Goal: Check status: Check status

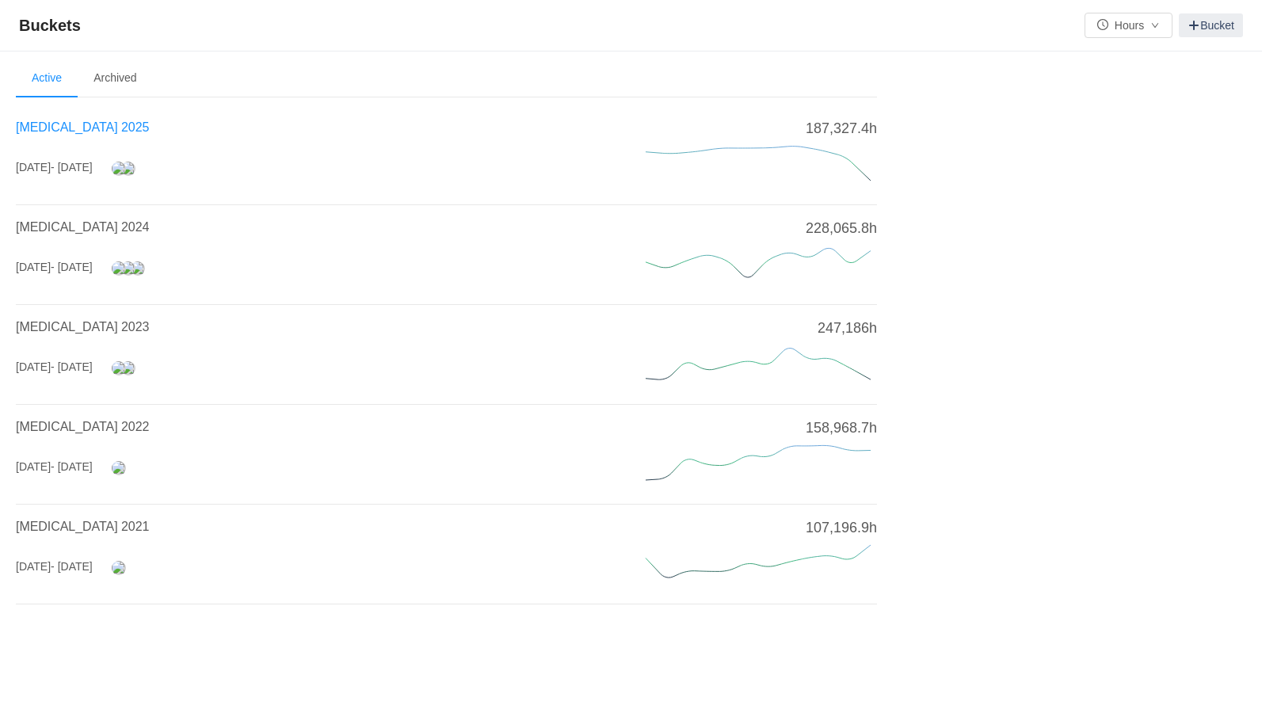
click at [73, 127] on span "[MEDICAL_DATA] 2025" at bounding box center [82, 126] width 133 height 13
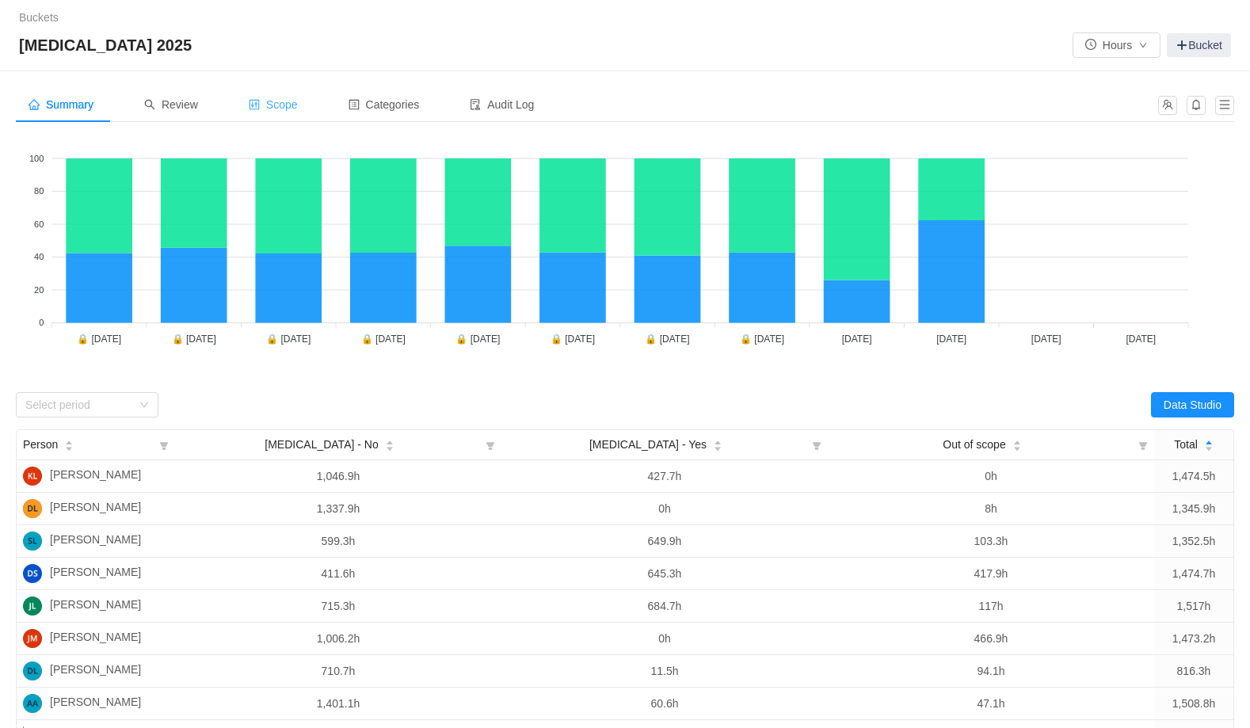
click at [292, 104] on span "Scope" at bounding box center [273, 104] width 49 height 13
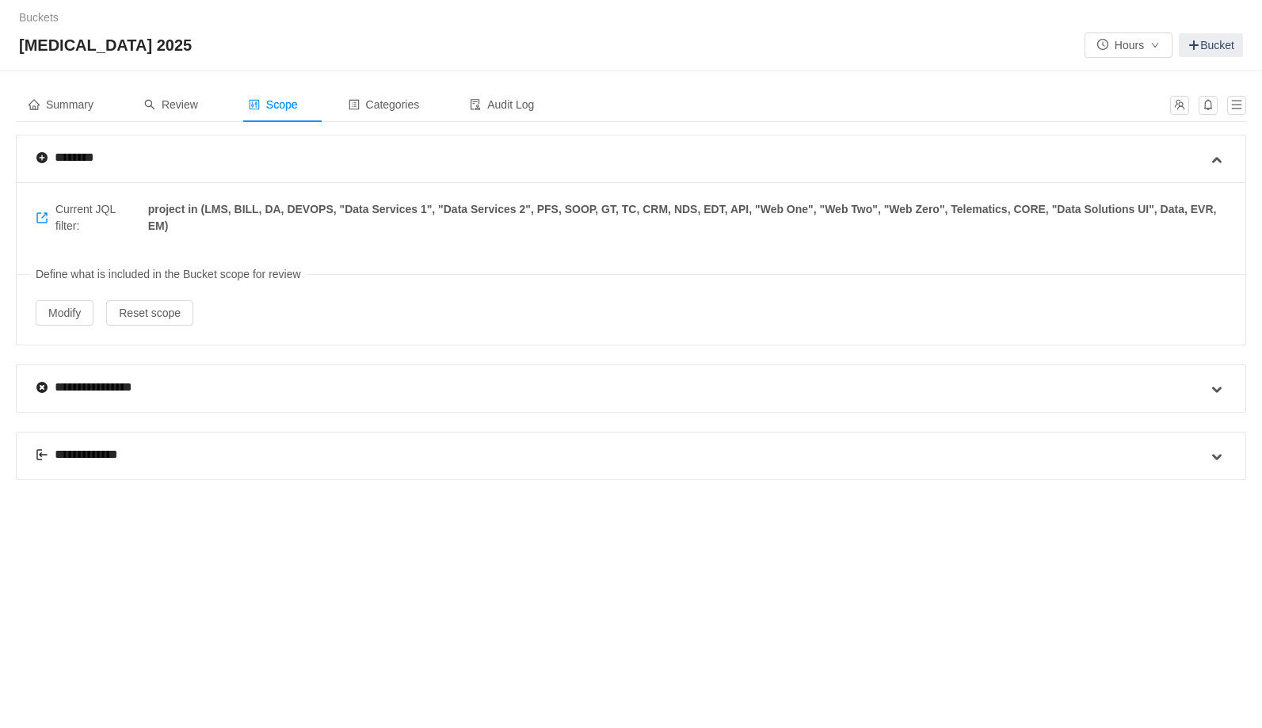
click at [97, 452] on div "**********" at bounding box center [88, 454] width 105 height 19
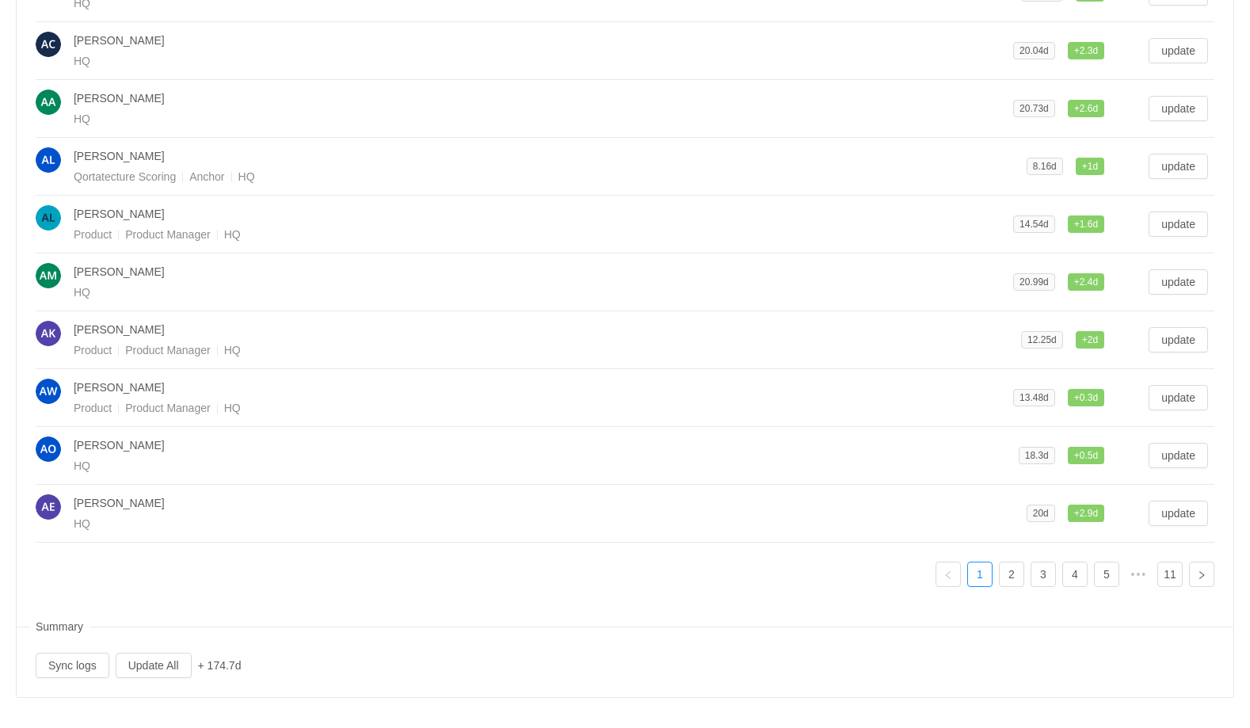
scroll to position [575, 0]
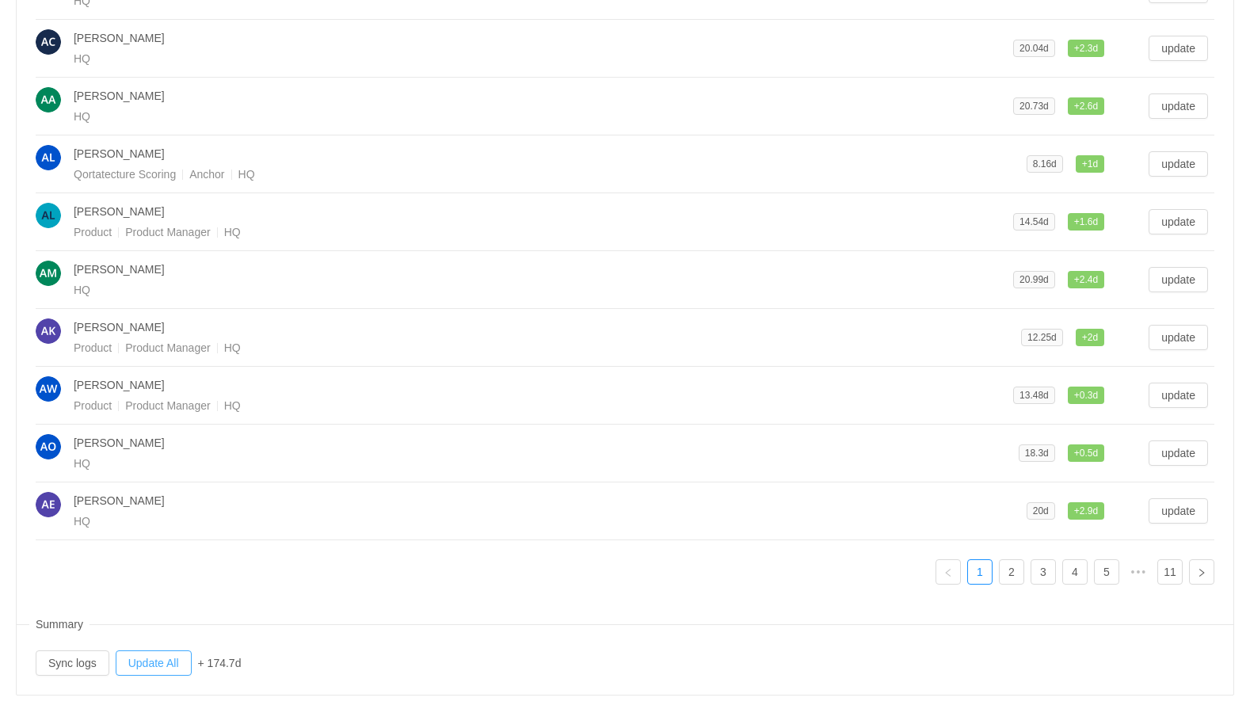
click at [168, 662] on button "Update All" at bounding box center [154, 662] width 76 height 25
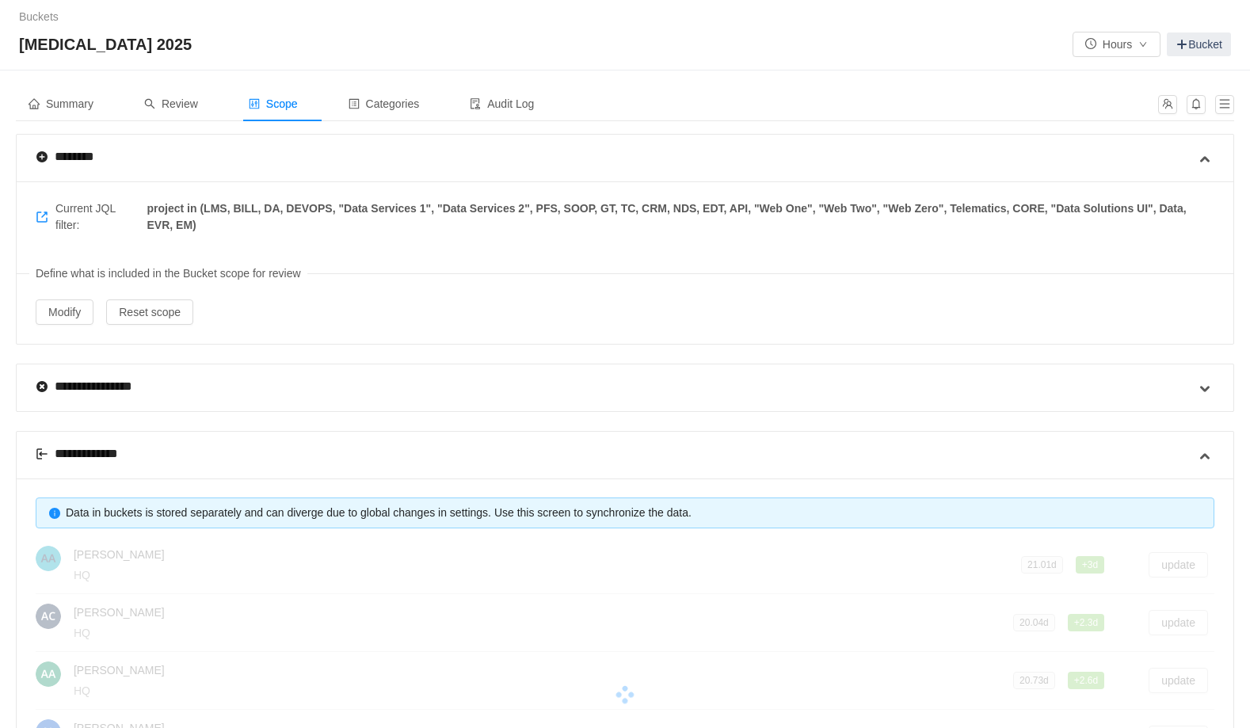
scroll to position [0, 0]
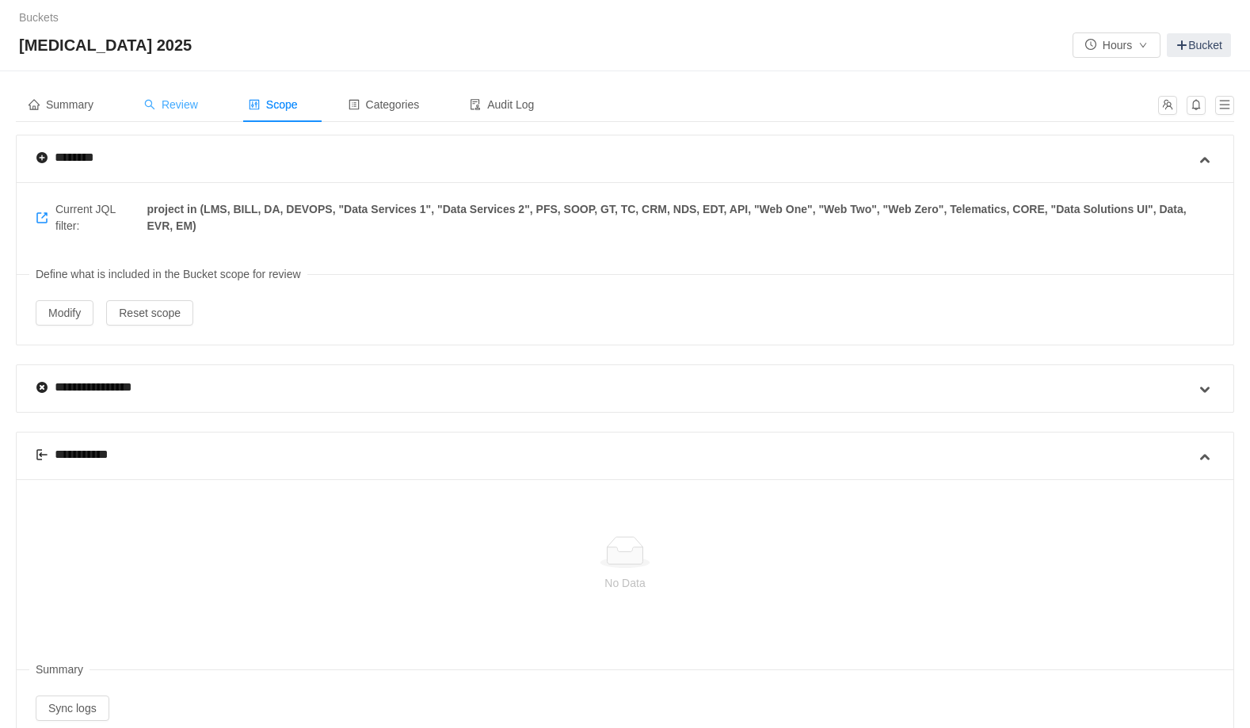
click at [193, 105] on span "Review" at bounding box center [171, 104] width 54 height 13
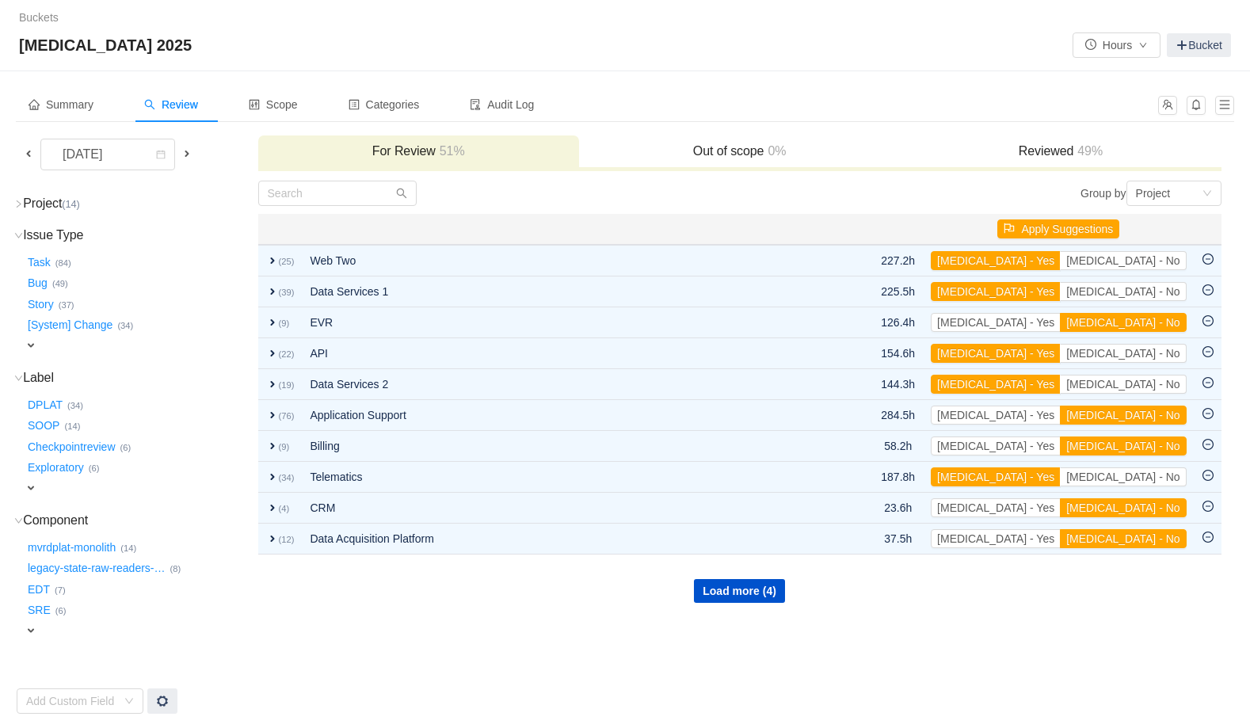
click at [1032, 148] on h3 "Reviewed 49%" at bounding box center [1060, 151] width 305 height 16
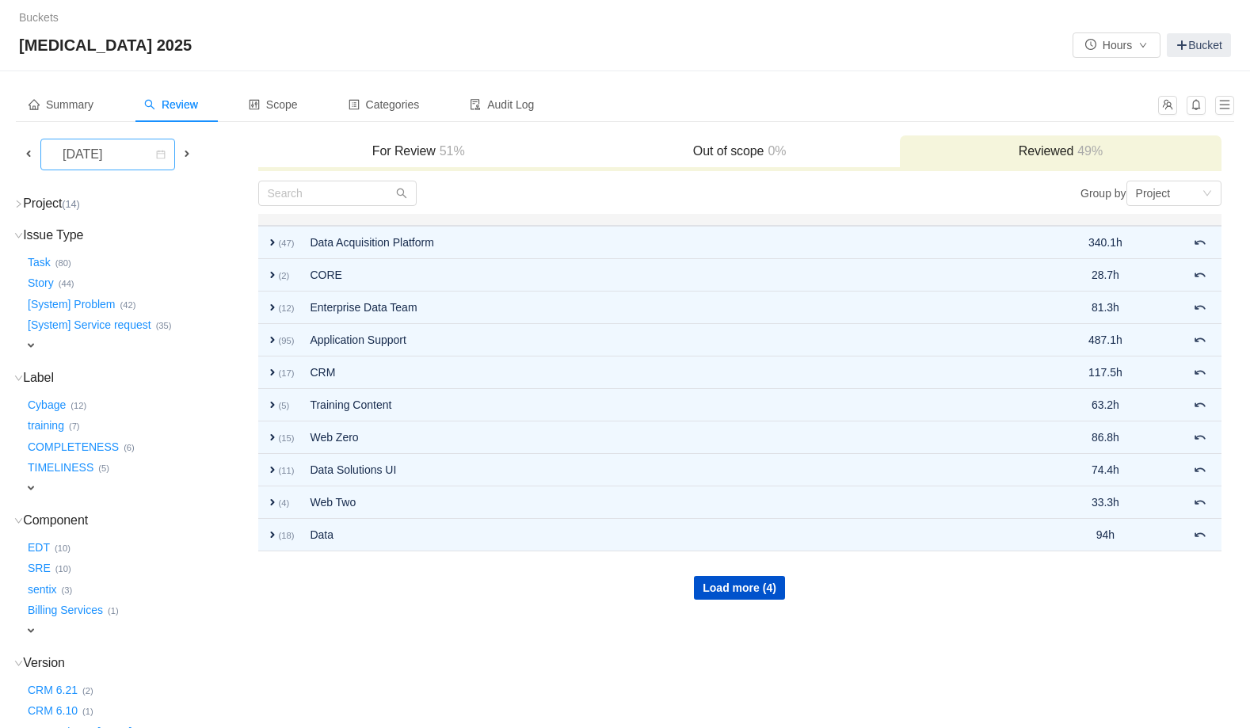
click at [118, 158] on div "[DATE]" at bounding box center [84, 154] width 68 height 30
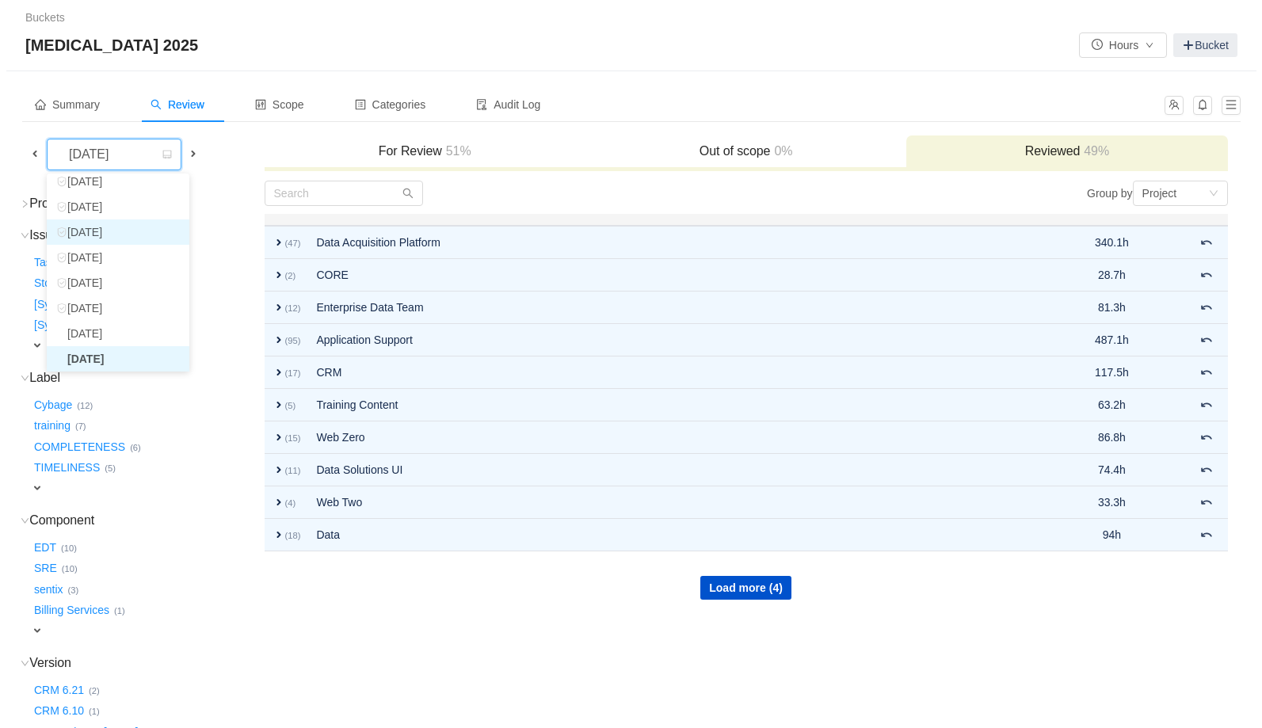
scroll to position [54, 0]
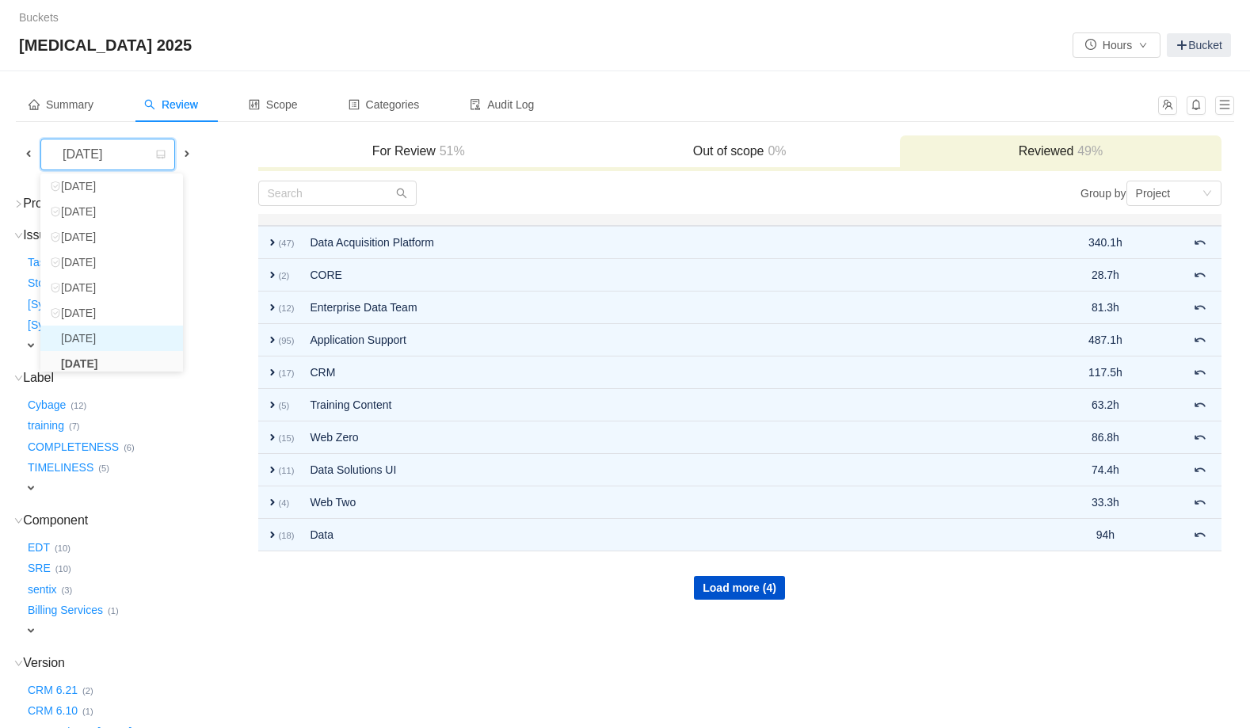
click at [109, 333] on li "[DATE]" at bounding box center [111, 338] width 143 height 25
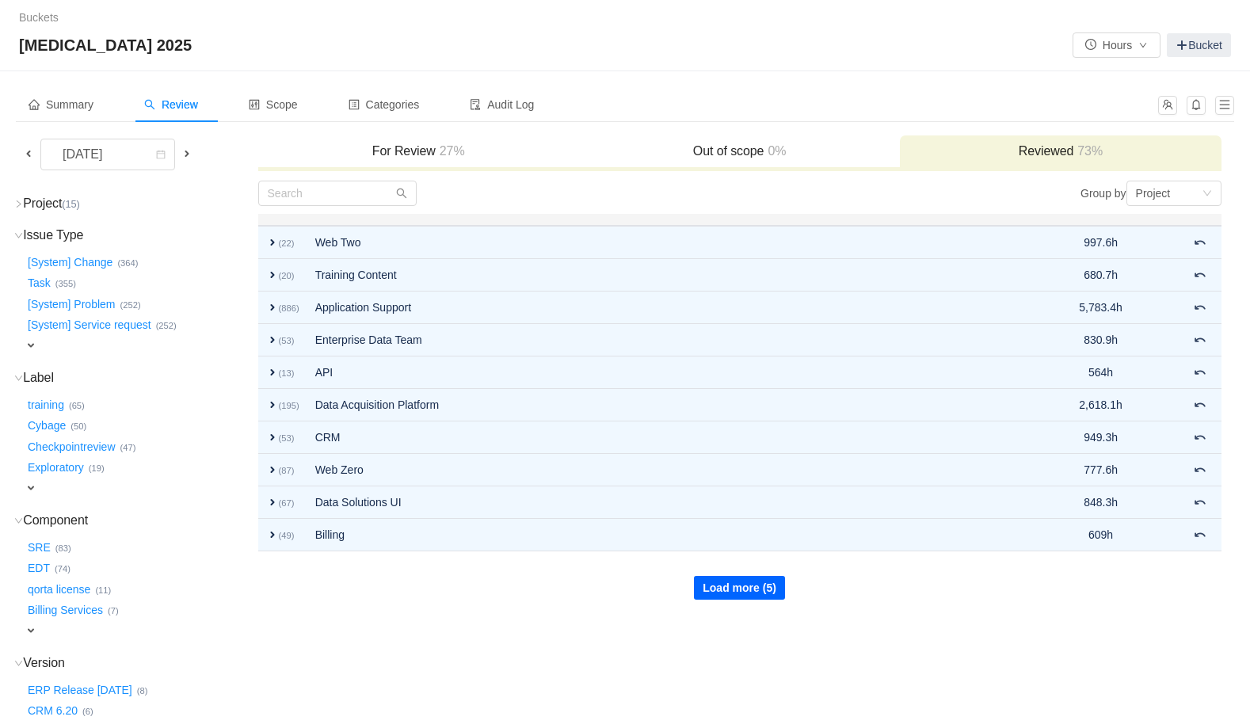
click at [724, 590] on button "Load more (5)" at bounding box center [739, 588] width 91 height 24
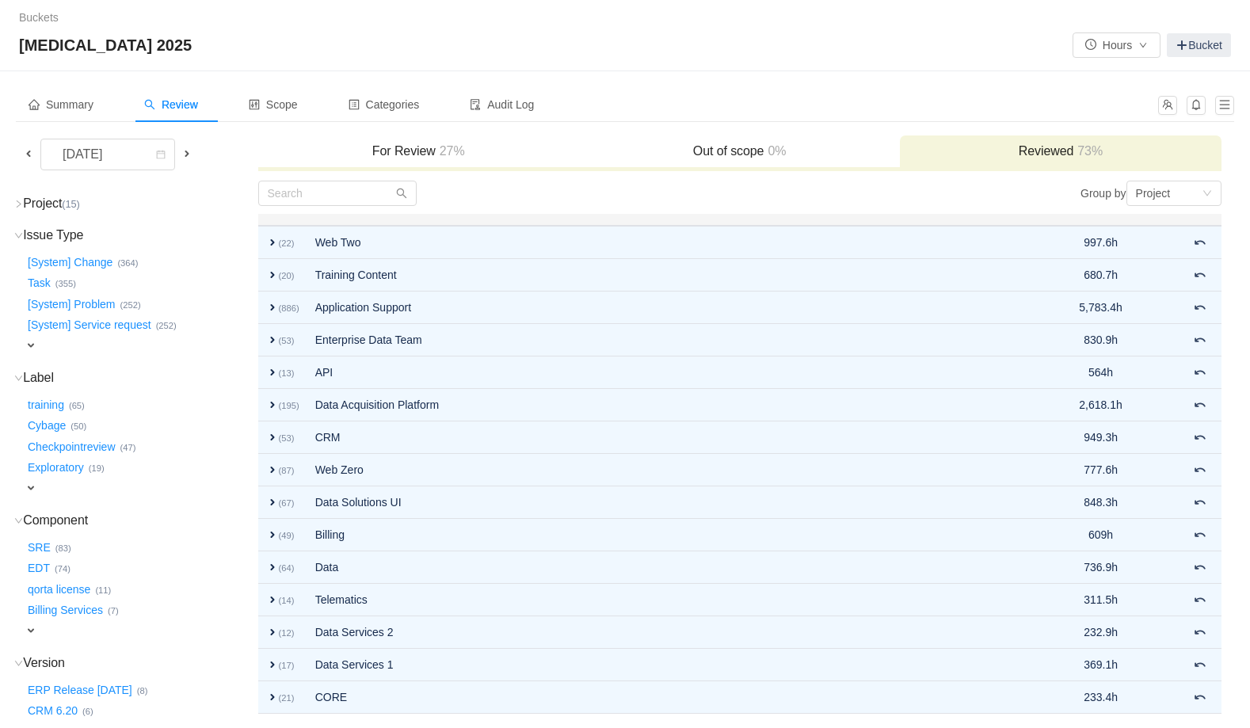
click at [409, 147] on h3 "For Review 27%" at bounding box center [418, 151] width 305 height 16
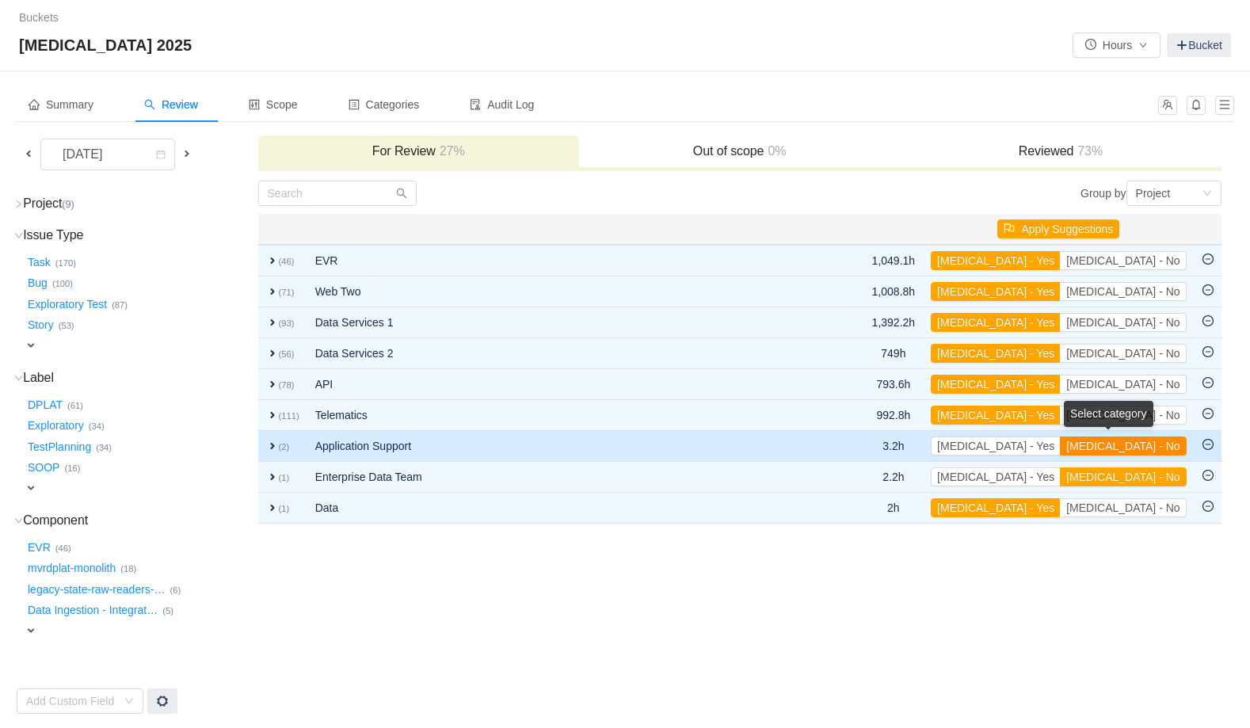
click at [1153, 447] on button "[MEDICAL_DATA] - No" at bounding box center [1123, 445] width 126 height 19
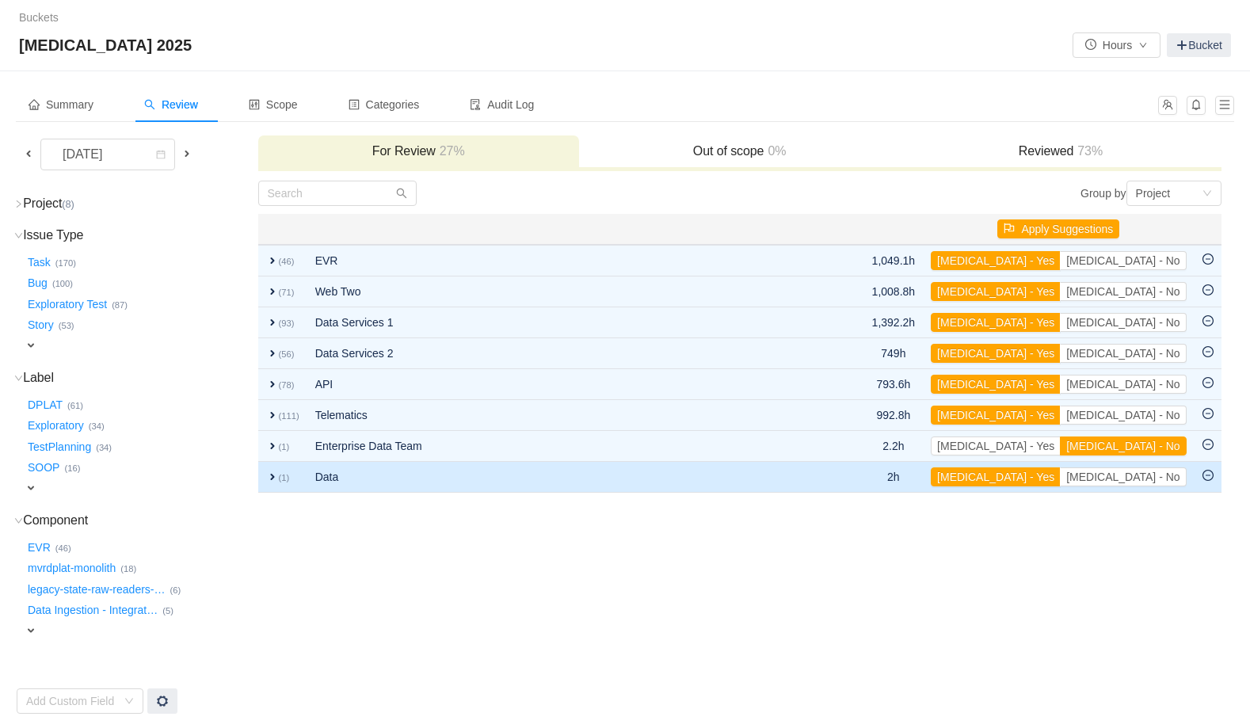
drag, startPoint x: 242, startPoint y: 222, endPoint x: 379, endPoint y: 471, distance: 284.6
click at [379, 471] on tr "Project (8) hide Telematics … (111) Data Services 1 … (93) API … (78) Web Two ……" at bounding box center [619, 447] width 1206 height 535
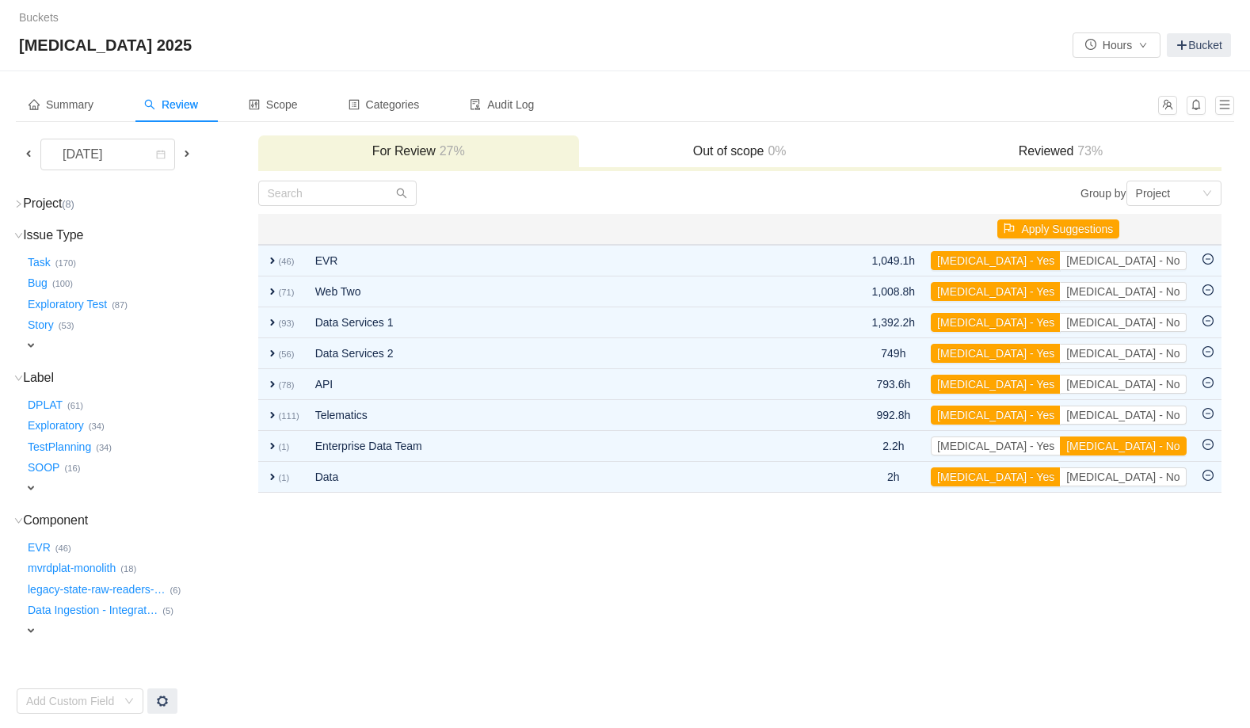
click at [368, 512] on td "Group by Project You will see tickets here after they were marked as out of sco…" at bounding box center [739, 447] width 965 height 535
click at [83, 107] on span "Summary" at bounding box center [61, 104] width 65 height 13
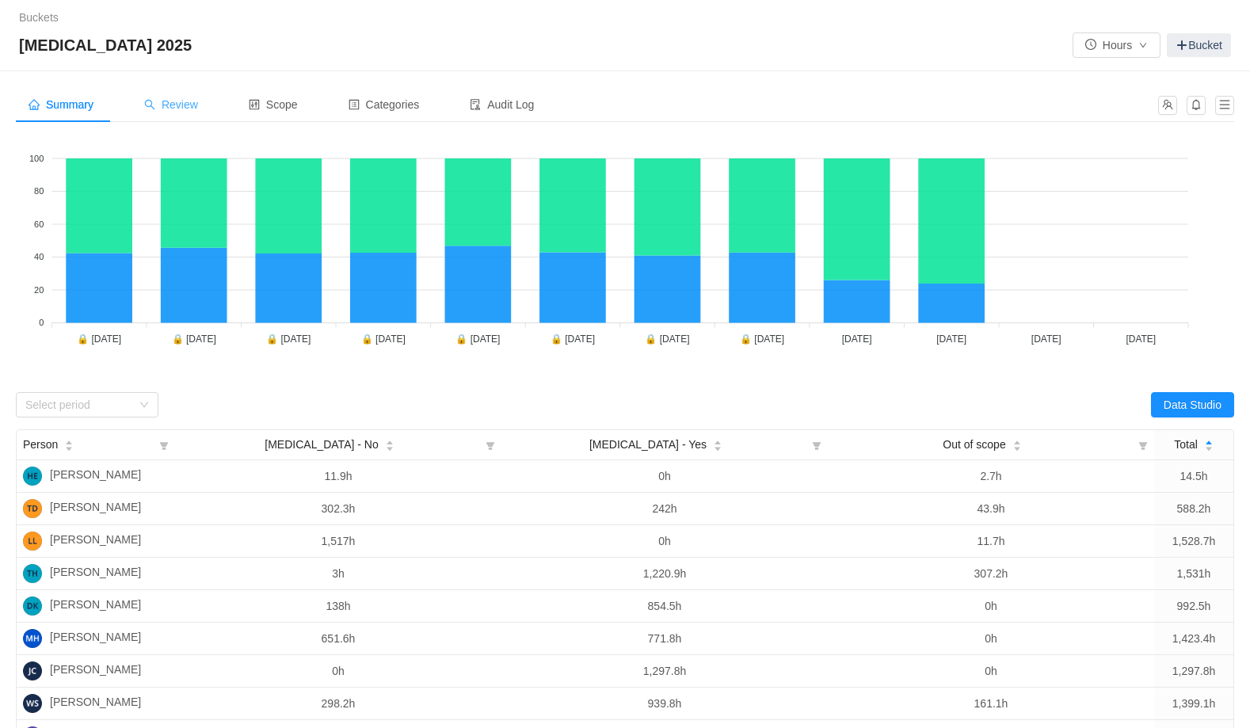
click at [195, 103] on span "Review" at bounding box center [171, 104] width 54 height 13
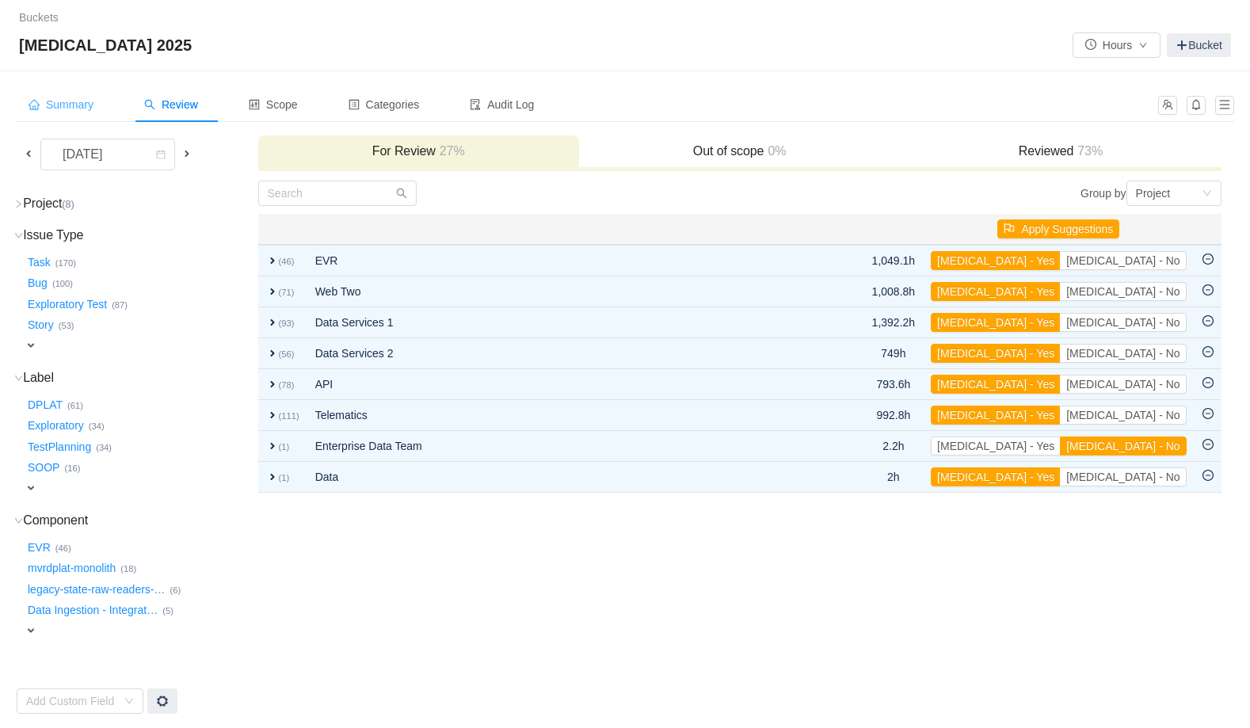
click at [86, 104] on span "Summary" at bounding box center [61, 104] width 65 height 13
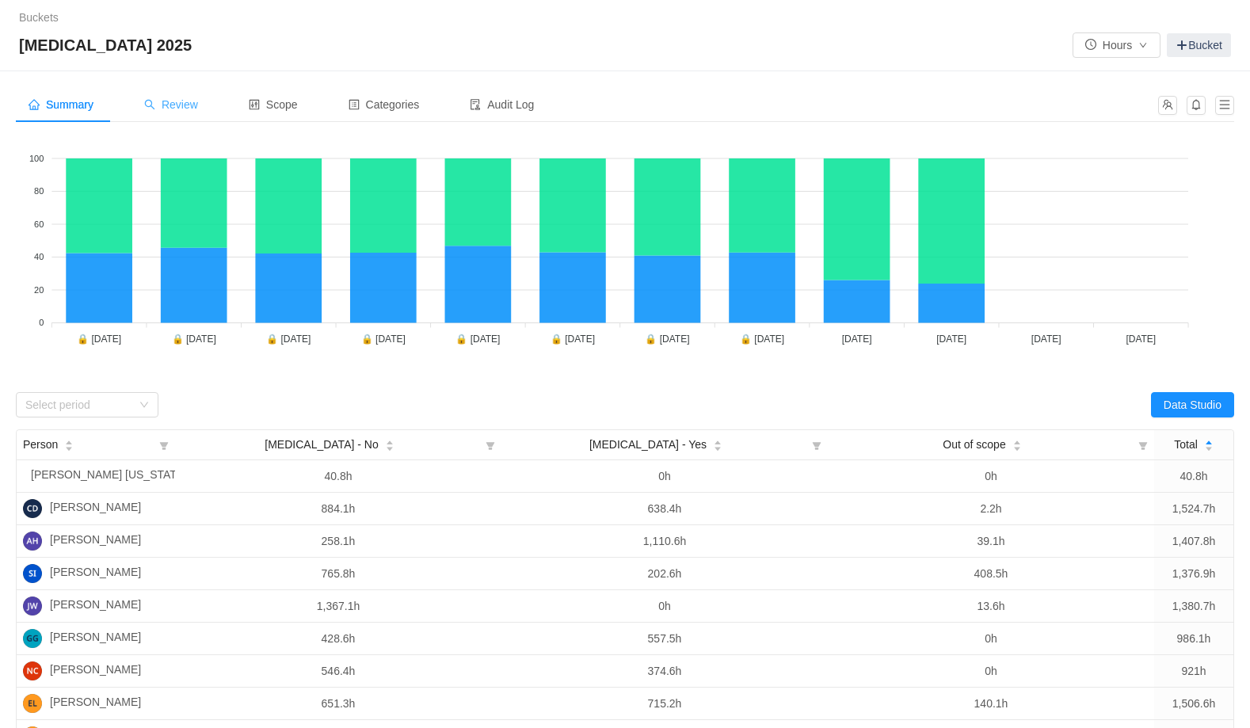
click at [185, 102] on span "Review" at bounding box center [171, 104] width 54 height 13
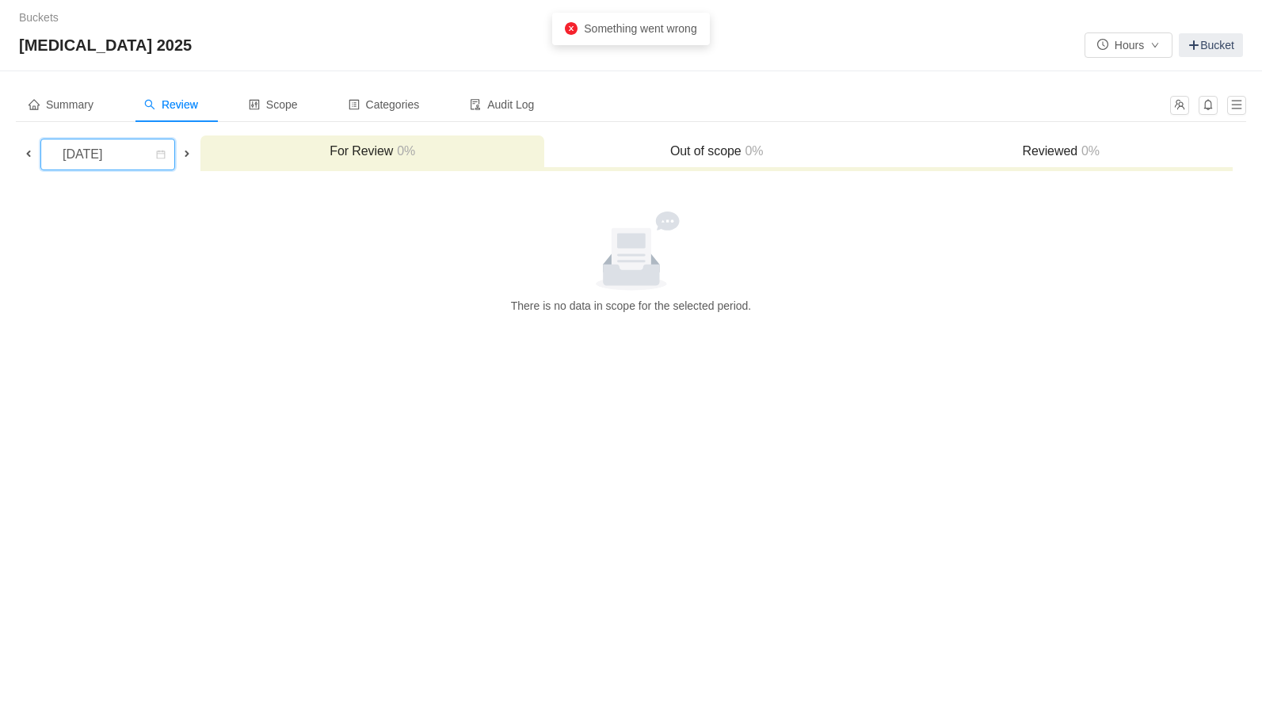
click at [118, 159] on div "[DATE]" at bounding box center [84, 154] width 68 height 30
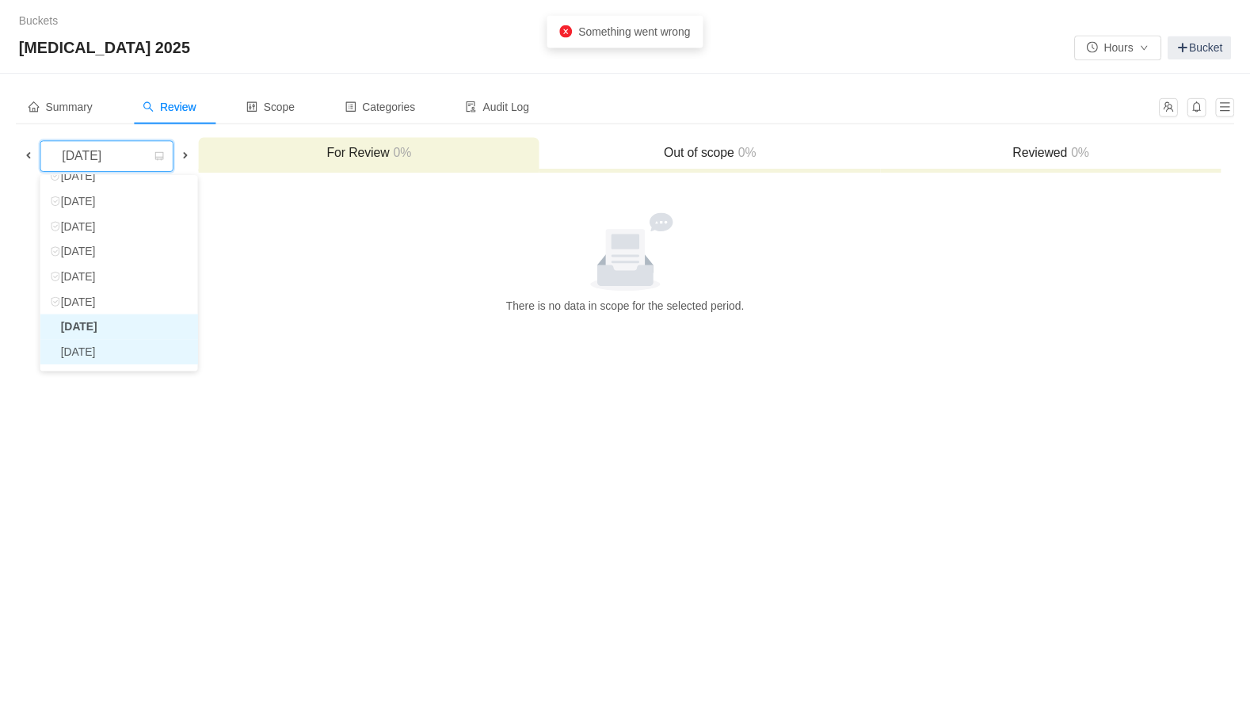
scroll to position [74, 0]
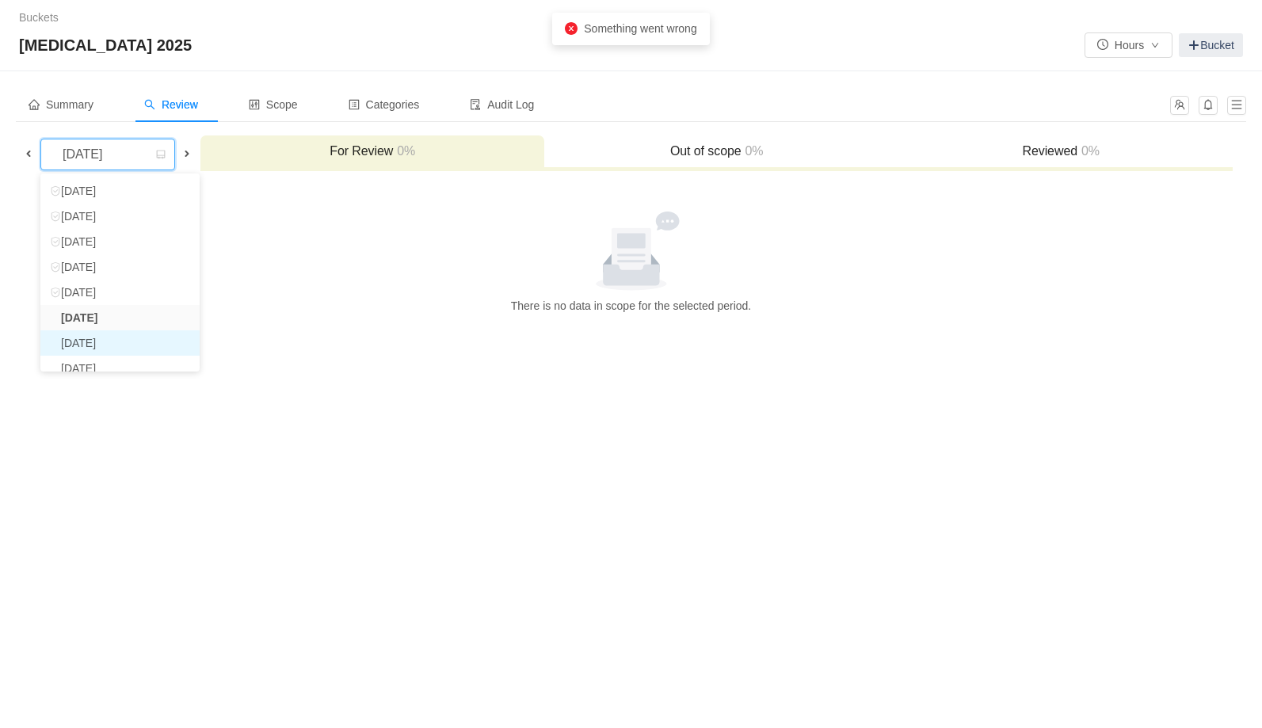
click at [121, 341] on li "[DATE]" at bounding box center [119, 342] width 159 height 25
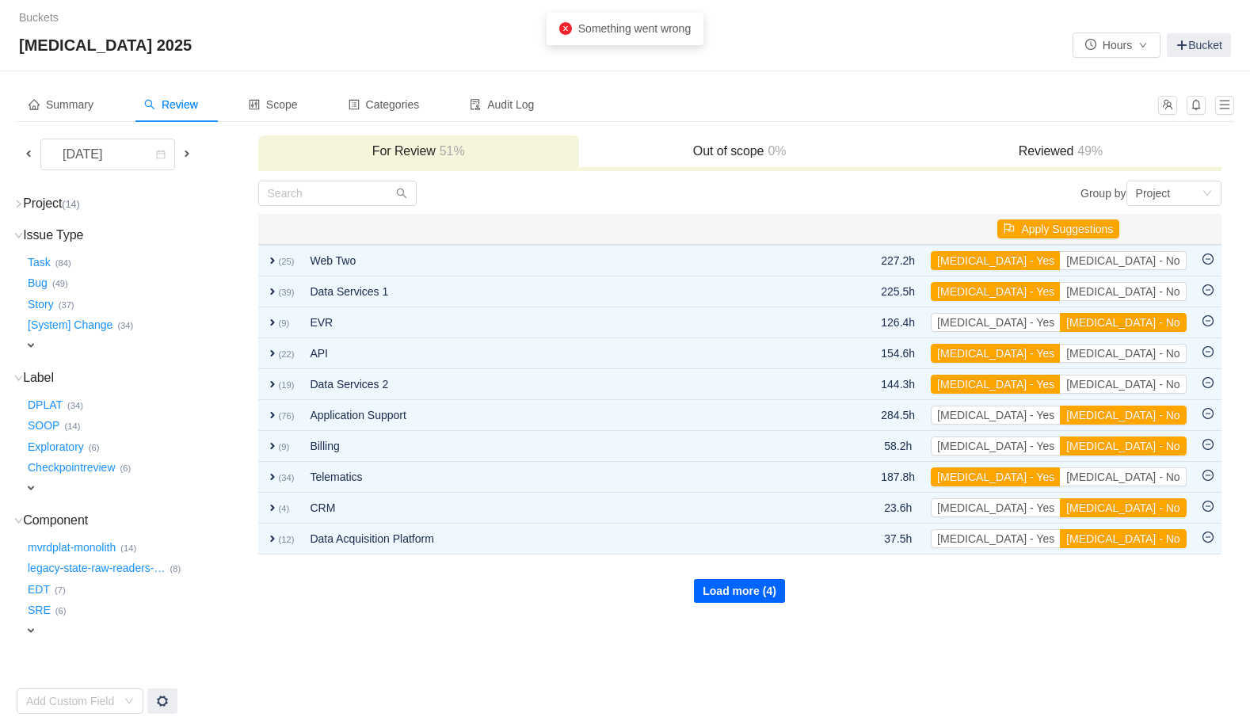
click at [742, 589] on button "Load more (4)" at bounding box center [739, 591] width 91 height 24
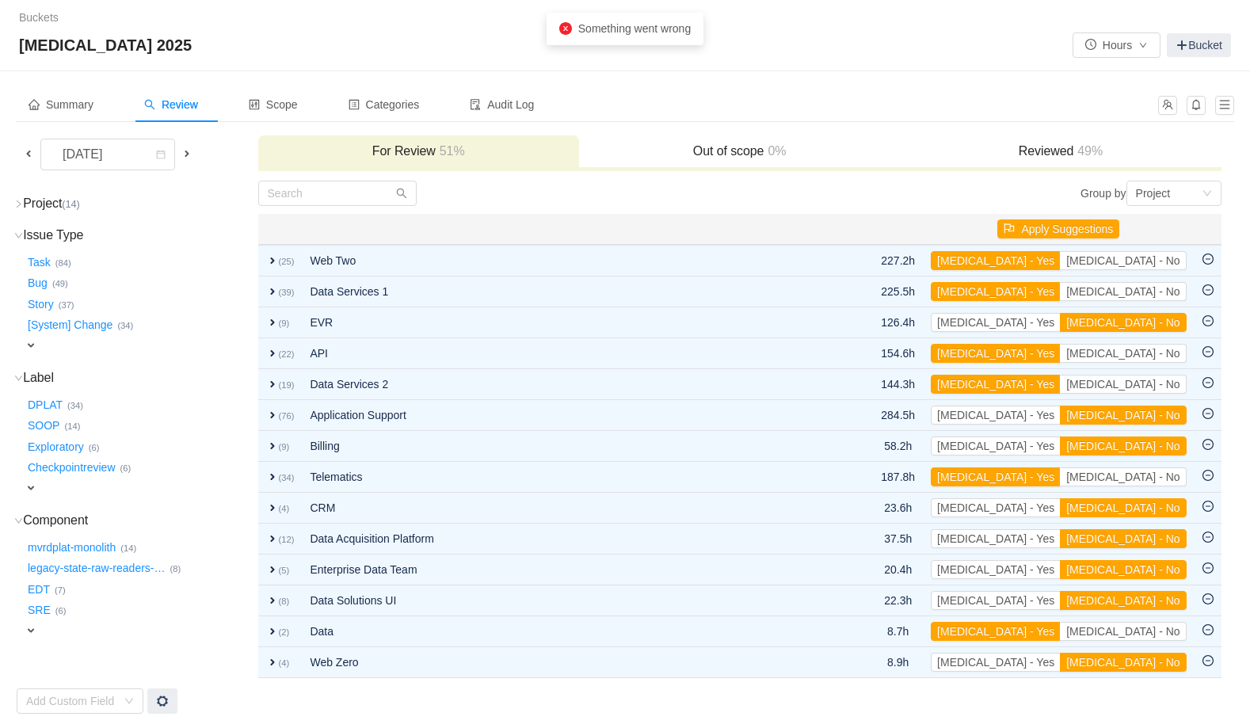
click at [743, 38] on div "[MEDICAL_DATA] 2025 Hours Bucket" at bounding box center [625, 44] width 1212 height 25
click at [93, 162] on div "[DATE]" at bounding box center [84, 154] width 68 height 30
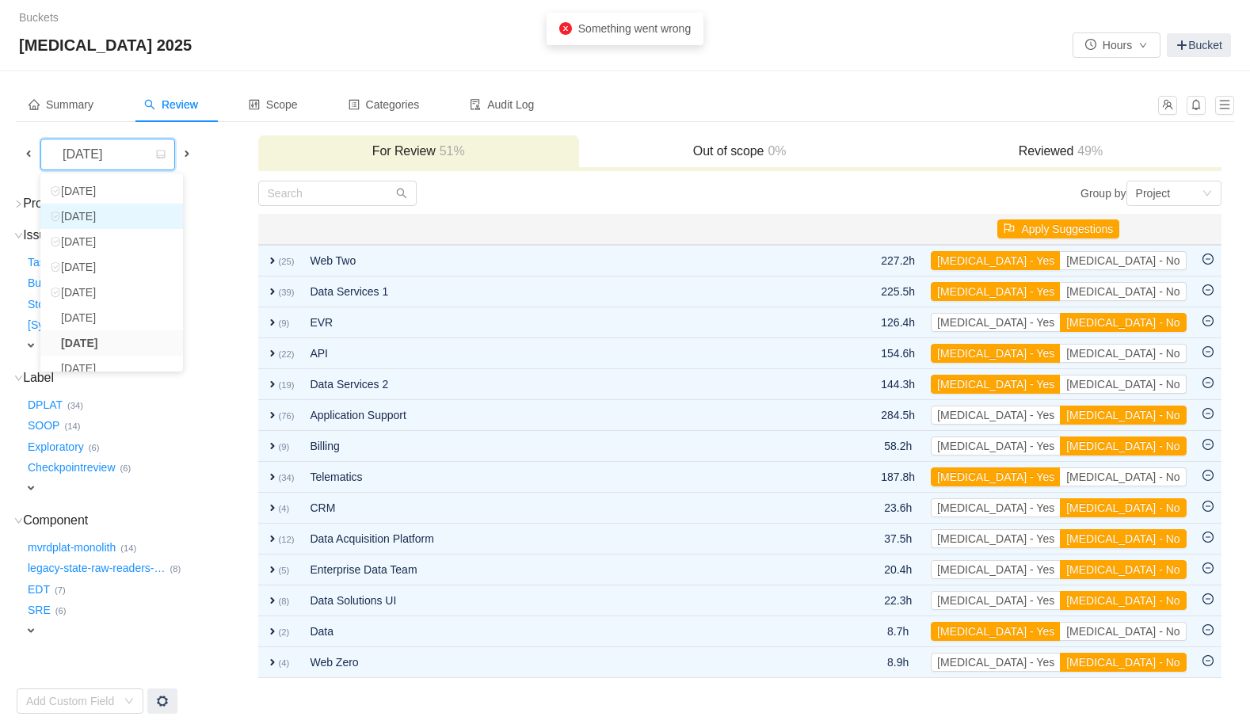
scroll to position [54, 0]
click at [105, 340] on li "[DATE]" at bounding box center [111, 338] width 143 height 25
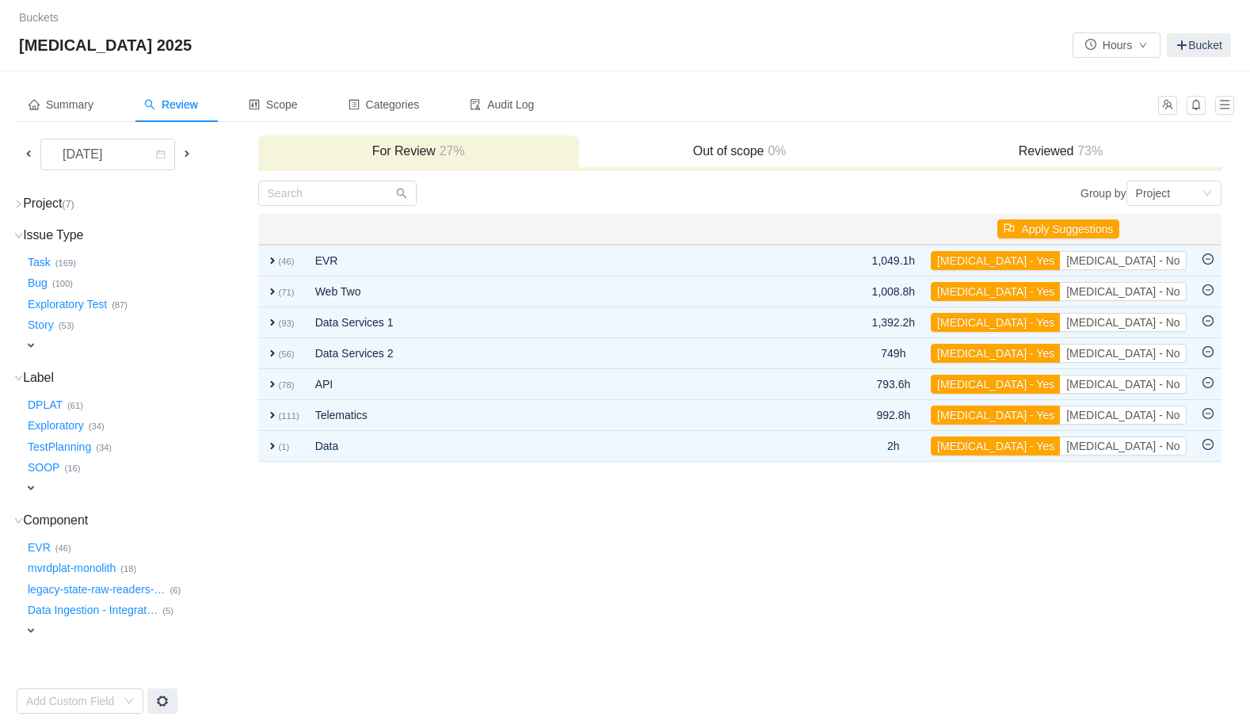
click at [452, 622] on td "Group by Project You will see tickets here after they were marked as out of sco…" at bounding box center [739, 447] width 965 height 535
